Goal: Use online tool/utility: Utilize a website feature to perform a specific function

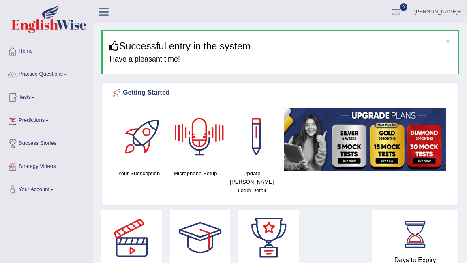
click at [194, 126] on div at bounding box center [199, 137] width 57 height 57
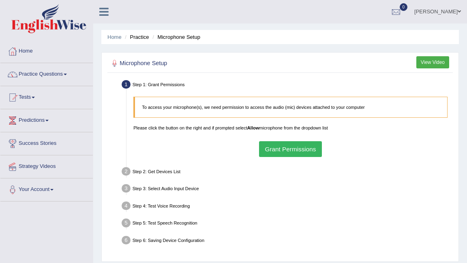
click at [294, 151] on button "Grant Permissions" at bounding box center [290, 149] width 63 height 16
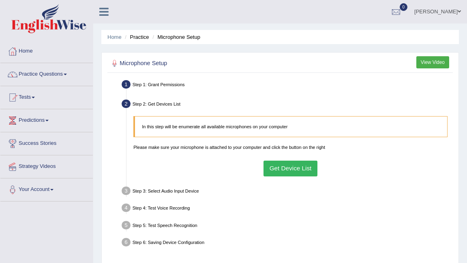
click at [289, 170] on button "Get Device List" at bounding box center [290, 169] width 54 height 16
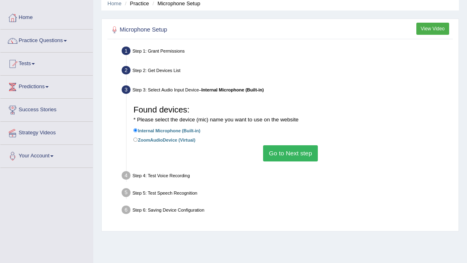
scroll to position [36, 0]
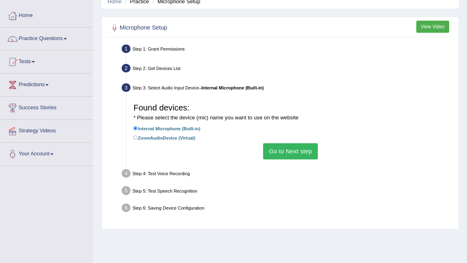
click at [299, 150] on button "Go to Next step" at bounding box center [290, 151] width 55 height 16
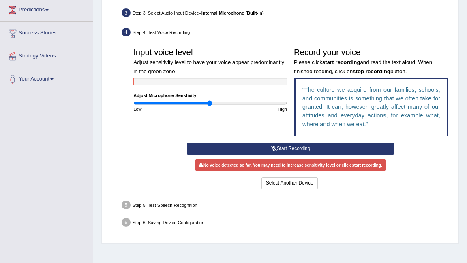
scroll to position [162, 0]
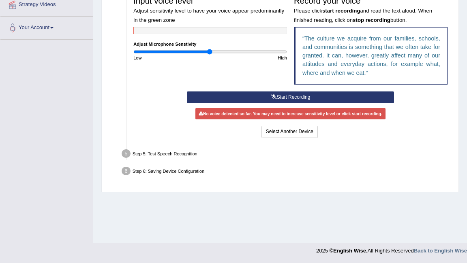
click at [291, 99] on button "Start Recording" at bounding box center [290, 98] width 207 height 12
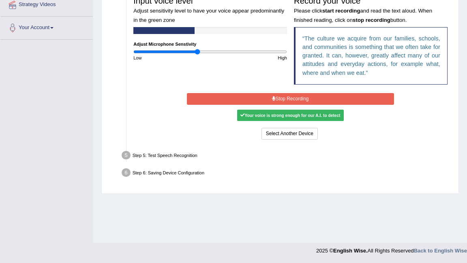
drag, startPoint x: 209, startPoint y: 53, endPoint x: 197, endPoint y: 53, distance: 12.2
type input "0.84"
click at [197, 53] on input "range" at bounding box center [210, 52] width 154 height 6
click at [280, 96] on button "Stop Recording" at bounding box center [290, 99] width 207 height 12
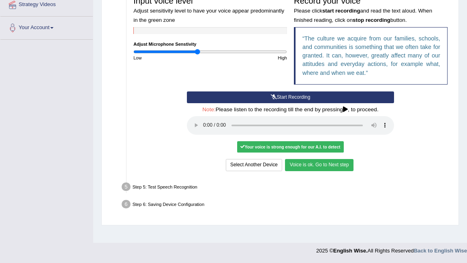
click at [331, 164] on button "Voice is ok. Go to Next step" at bounding box center [319, 165] width 68 height 12
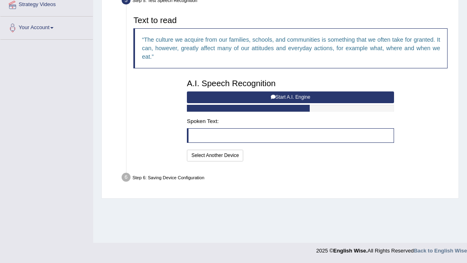
click at [329, 98] on button "Start A.I. Engine" at bounding box center [290, 98] width 207 height 12
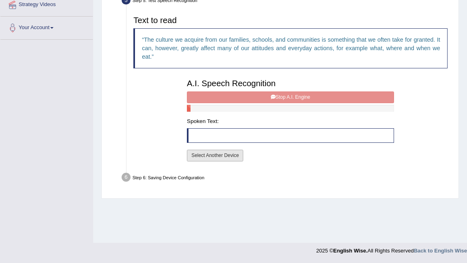
click at [214, 158] on button "Select Another Device" at bounding box center [215, 156] width 56 height 12
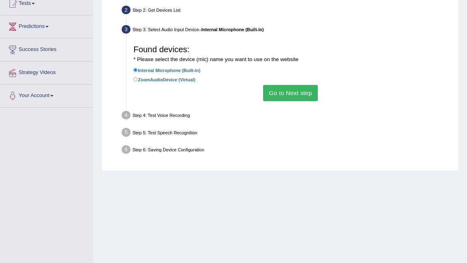
scroll to position [93, 0]
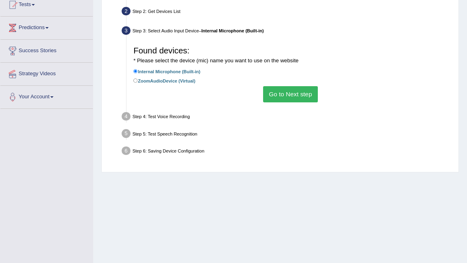
click at [169, 81] on label "ZoomAudioDevice (Virtual)" at bounding box center [164, 81] width 62 height 8
click at [138, 81] on input "ZoomAudioDevice (Virtual)" at bounding box center [135, 81] width 4 height 4
radio input "true"
click at [282, 92] on button "Go to Next step" at bounding box center [290, 94] width 55 height 16
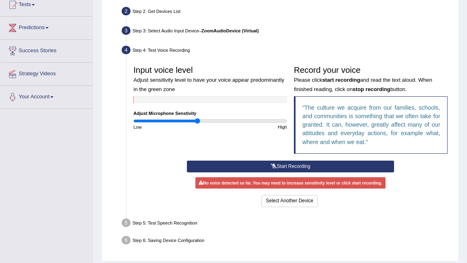
click at [278, 166] on button "Start Recording" at bounding box center [290, 167] width 207 height 12
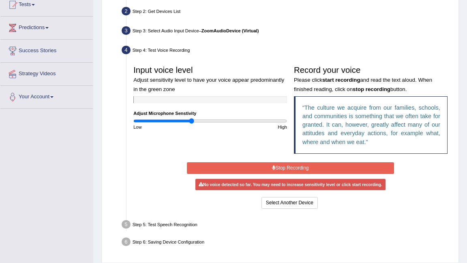
drag, startPoint x: 197, startPoint y: 121, endPoint x: 191, endPoint y: 122, distance: 5.3
type input "0.76"
click at [191, 122] on input "range" at bounding box center [210, 121] width 154 height 6
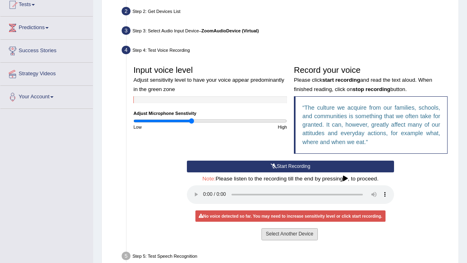
click at [275, 235] on button "Select Another Device" at bounding box center [289, 235] width 56 height 12
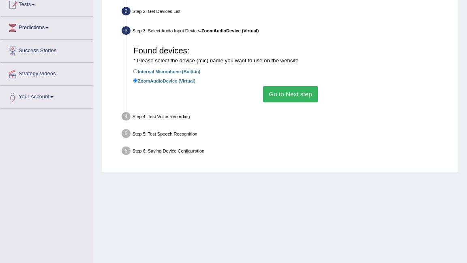
click at [182, 71] on label "Internal Microphone (Built-in)" at bounding box center [166, 72] width 67 height 8
click at [138, 71] on input "Internal Microphone (Built-in)" at bounding box center [135, 71] width 4 height 4
radio input "true"
